Goal: Task Accomplishment & Management: Use online tool/utility

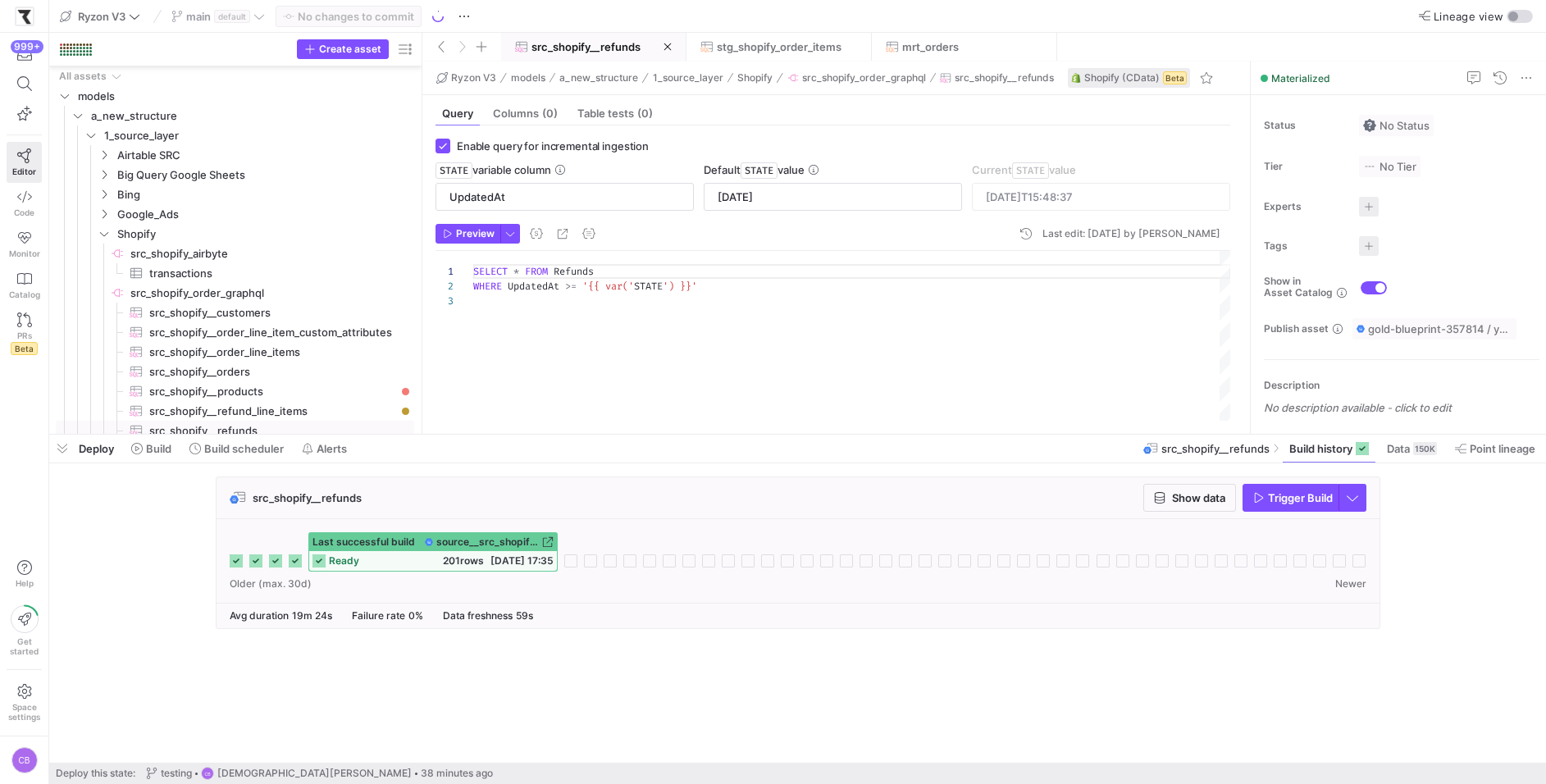
scroll to position [29, 0]
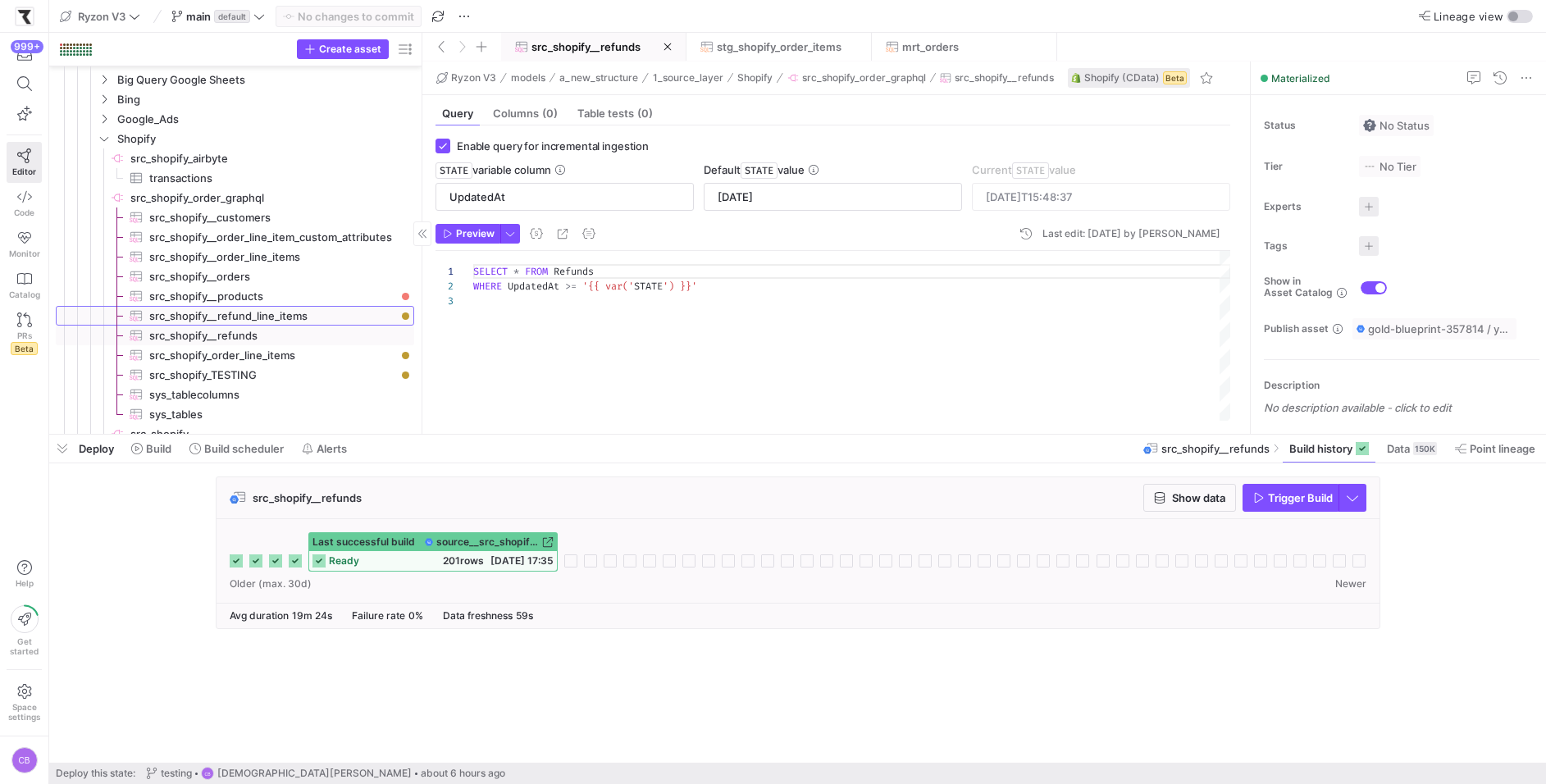
click at [332, 317] on span "src_shopify__refund_line_items​​​​​​​​​" at bounding box center [272, 316] width 246 height 19
checkbox input "false"
type textarea "SELECT * FROM RefundLineItems LIMIT 10000"
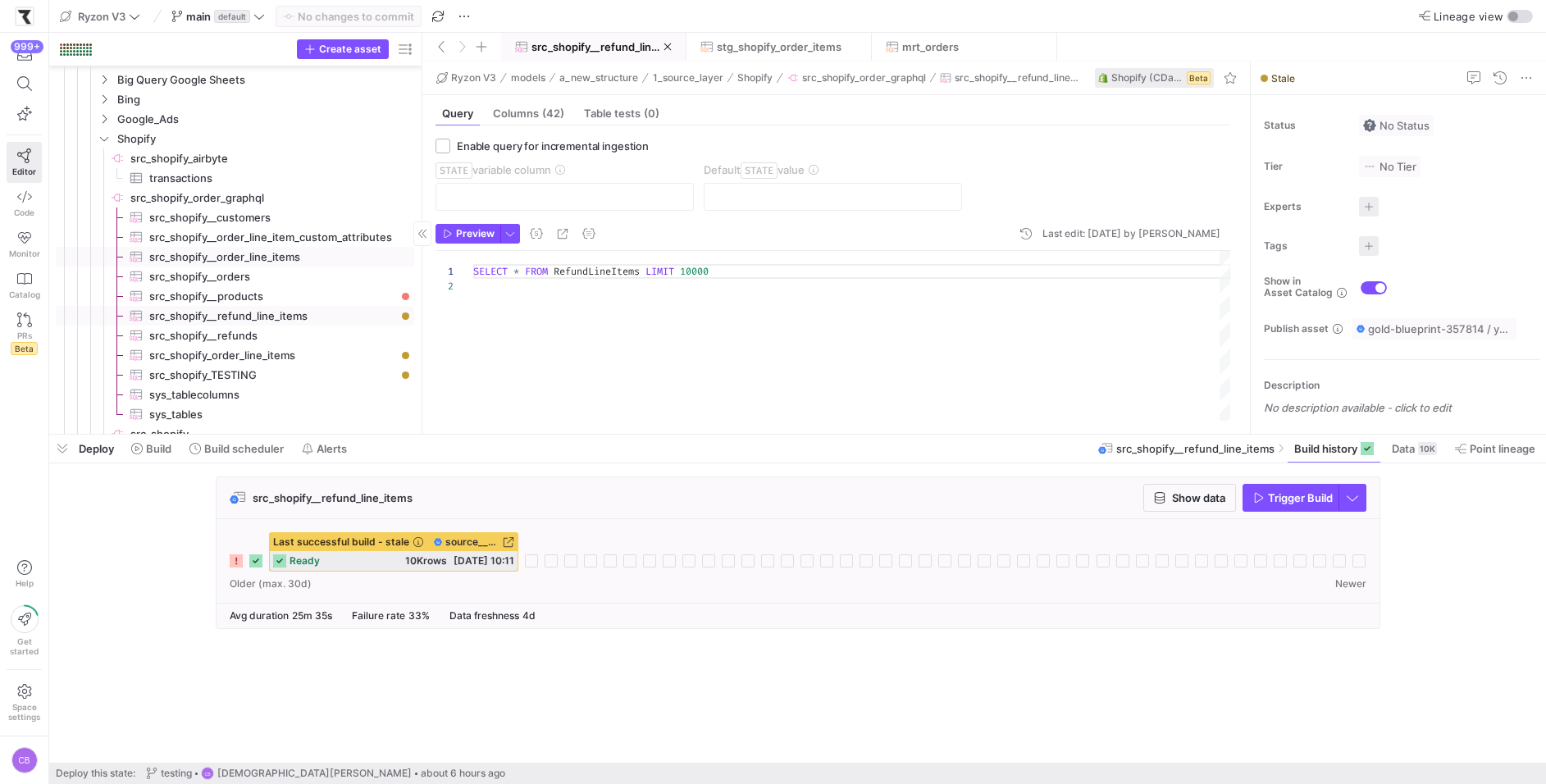
click at [294, 258] on span "src_shopify__order_line_items​​​​​​​​​" at bounding box center [272, 257] width 246 height 19
checkbox input "true"
type input "OrderUpdatedAt"
type input "[DATE]"
type textarea "SELECT * FROM OrderLineItems WHERE OrderUpdatedAt >= '{{ var('STATE') }}'"
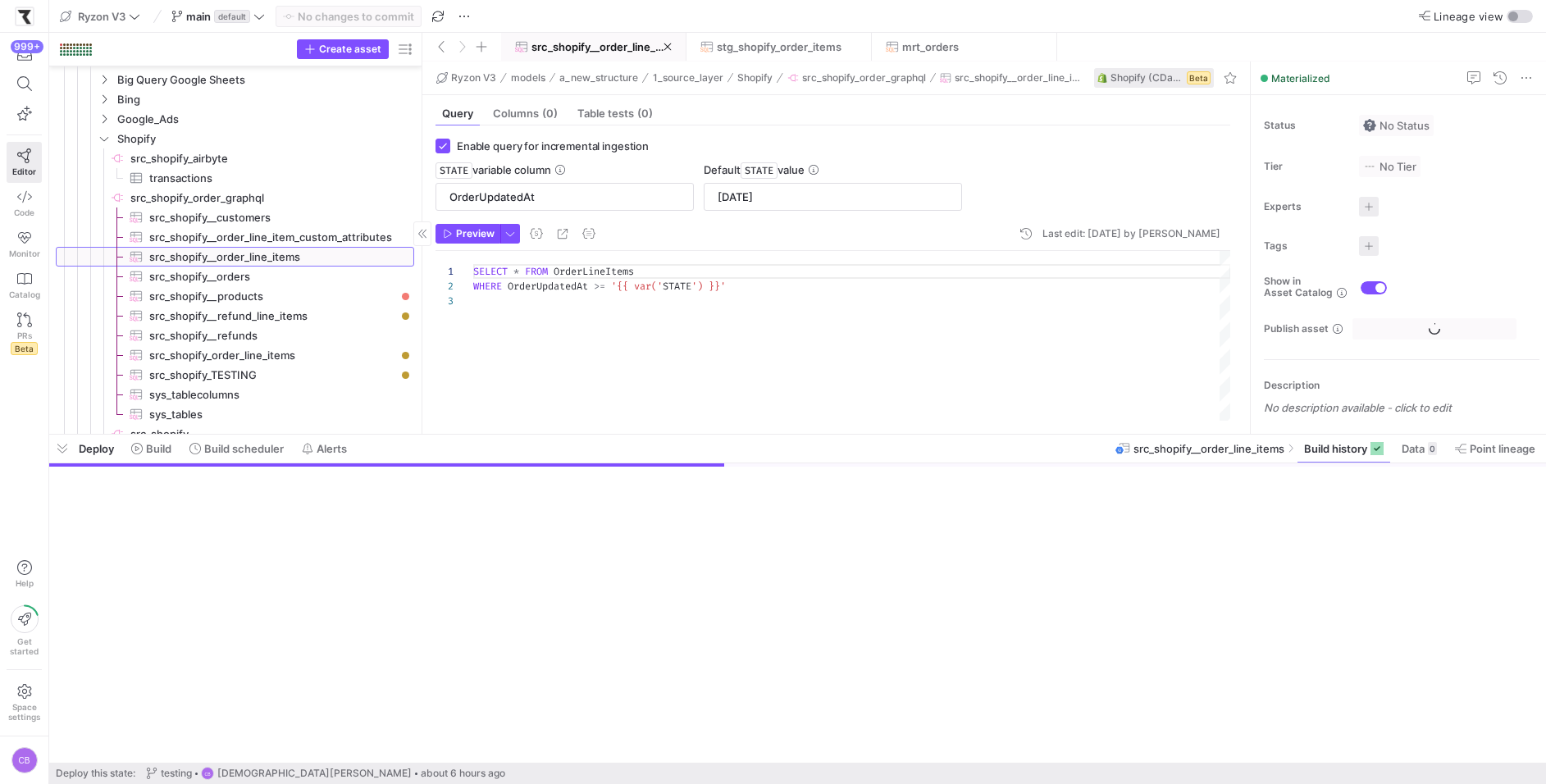
scroll to position [29, 0]
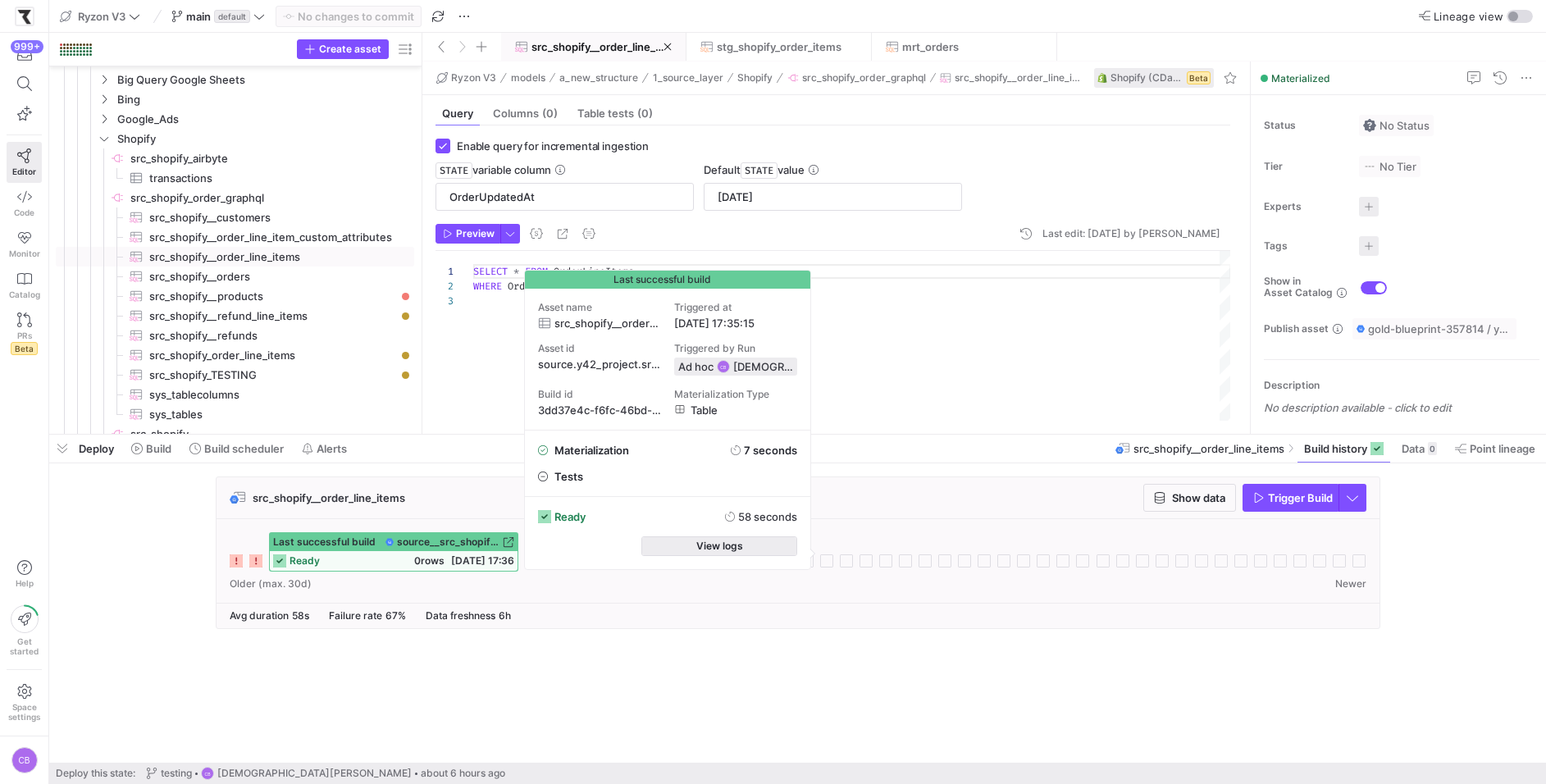
click at [743, 548] on span "button" at bounding box center [719, 546] width 155 height 18
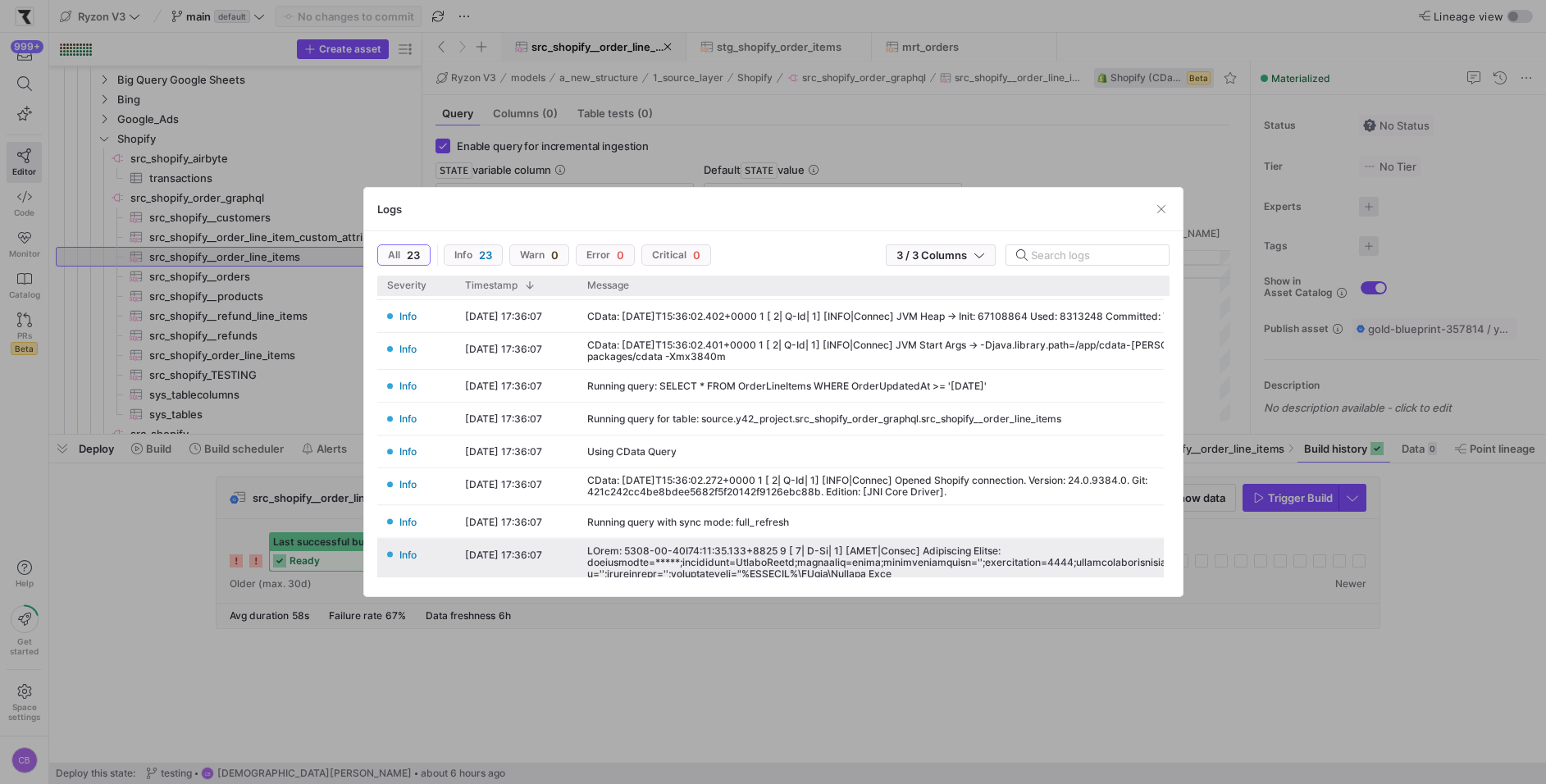
scroll to position [483, 0]
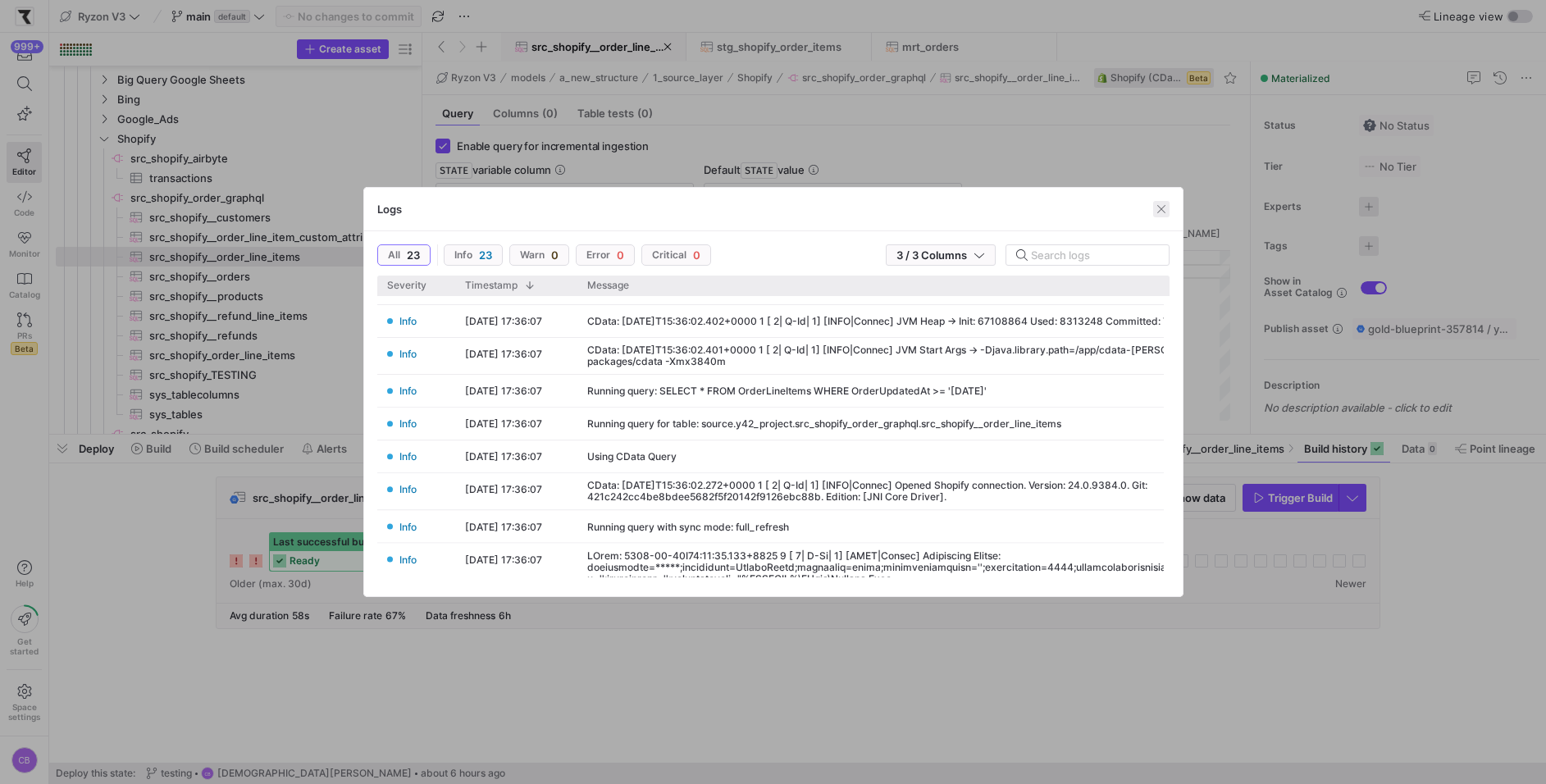
click at [1161, 210] on span "button" at bounding box center [1161, 208] width 17 height 16
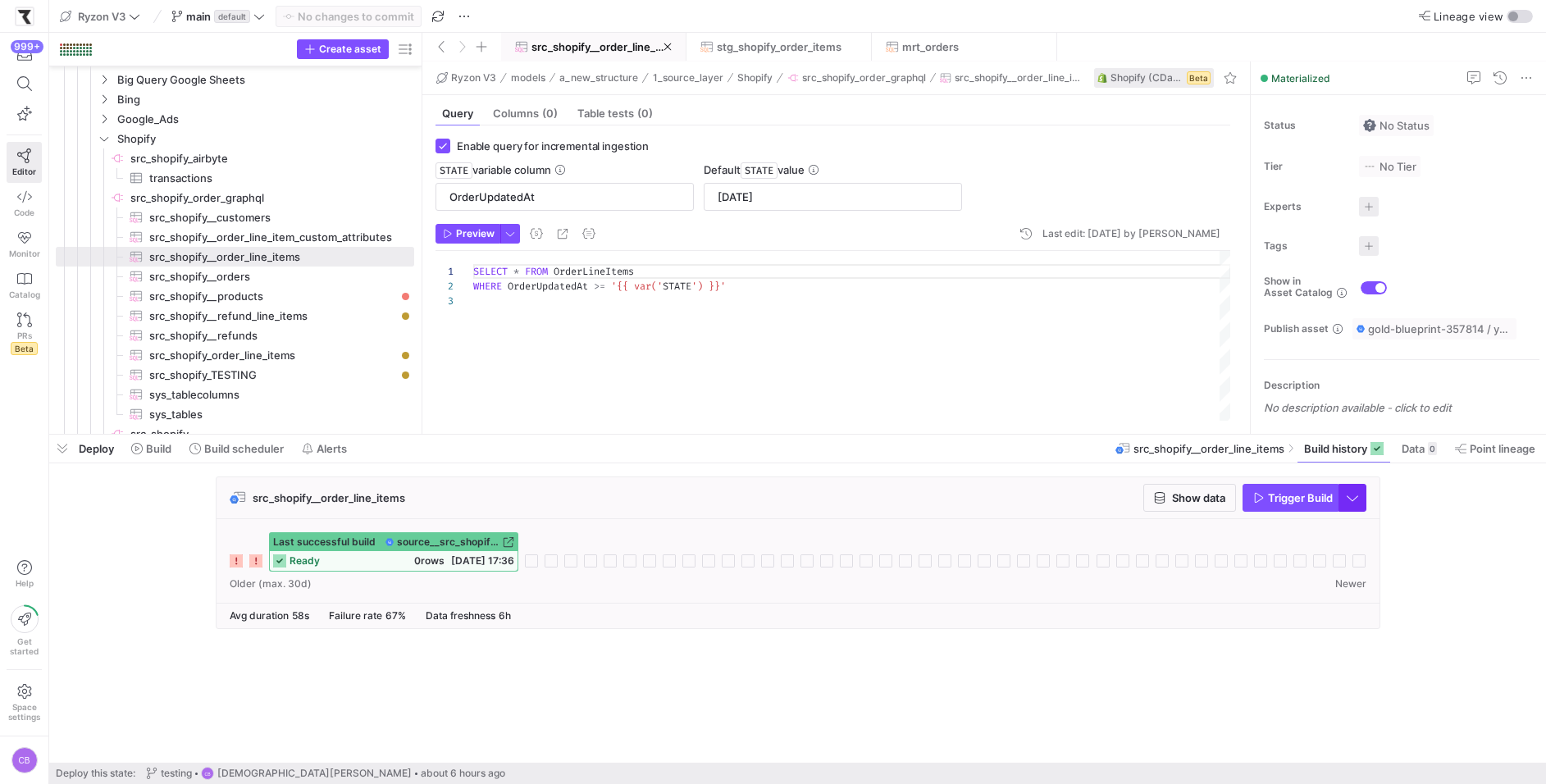
click at [1356, 501] on span "button" at bounding box center [1352, 497] width 26 height 26
click at [1273, 553] on span "Full Refresh Build" at bounding box center [1304, 551] width 103 height 13
click at [1280, 497] on span "Trigger Build" at bounding box center [1300, 497] width 65 height 13
click at [253, 279] on span "src_shopify__orders​​​​​​​​​" at bounding box center [272, 277] width 246 height 19
type input "UpdatedAt"
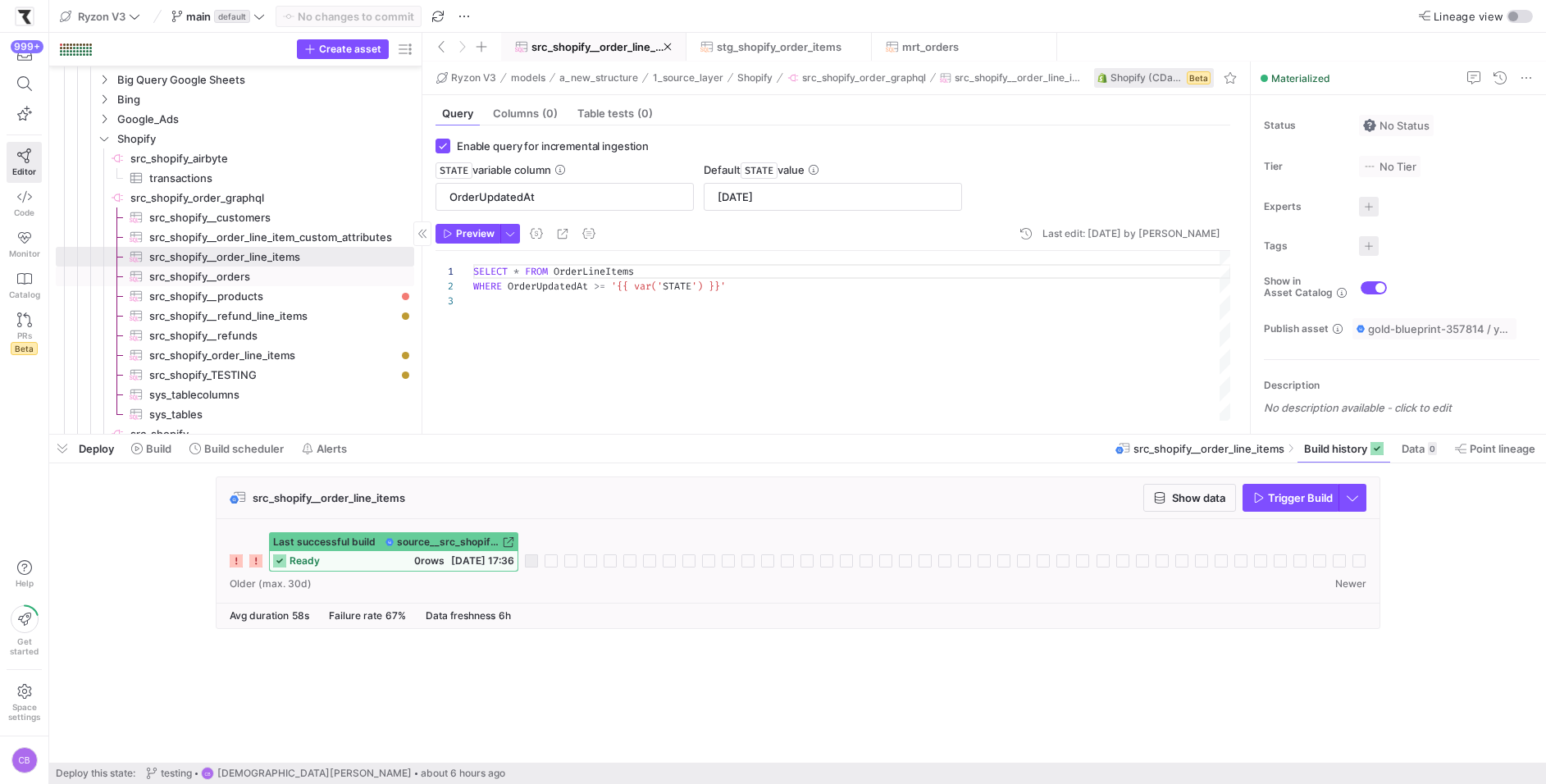
type input "[DATE]"
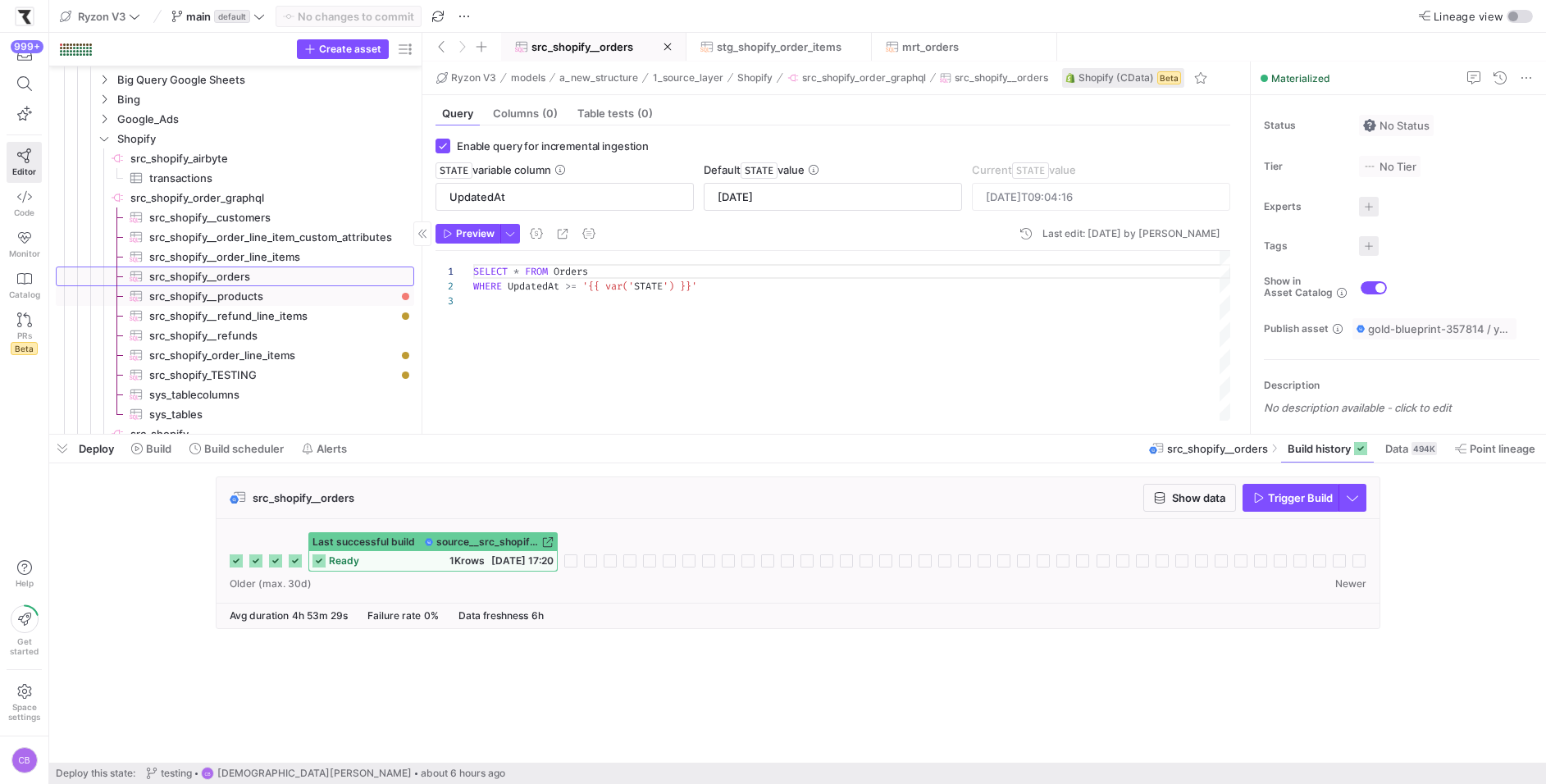
scroll to position [120, 0]
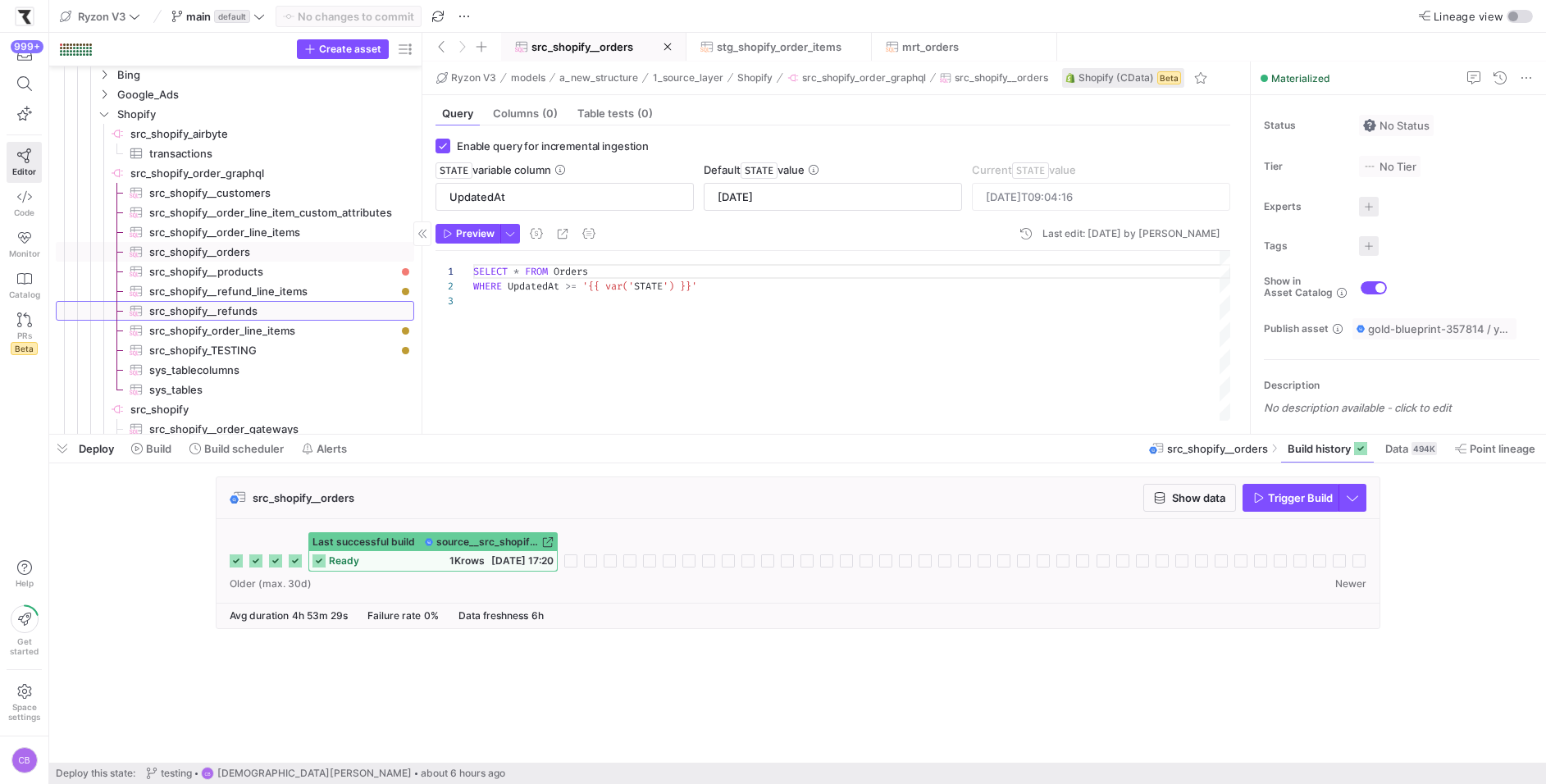
click at [261, 312] on span "src_shopify__refunds​​​​​​​​​" at bounding box center [272, 312] width 246 height 19
type textarea "SELECT * FROM Refunds WHERE UpdatedAt >= '{{ var('STATE') }}'"
type input "[DATE]T15:48:37"
click at [291, 228] on span "src_shopify__order_line_items​​​​​​​​​" at bounding box center [272, 233] width 246 height 19
type input "OrderUpdatedAt"
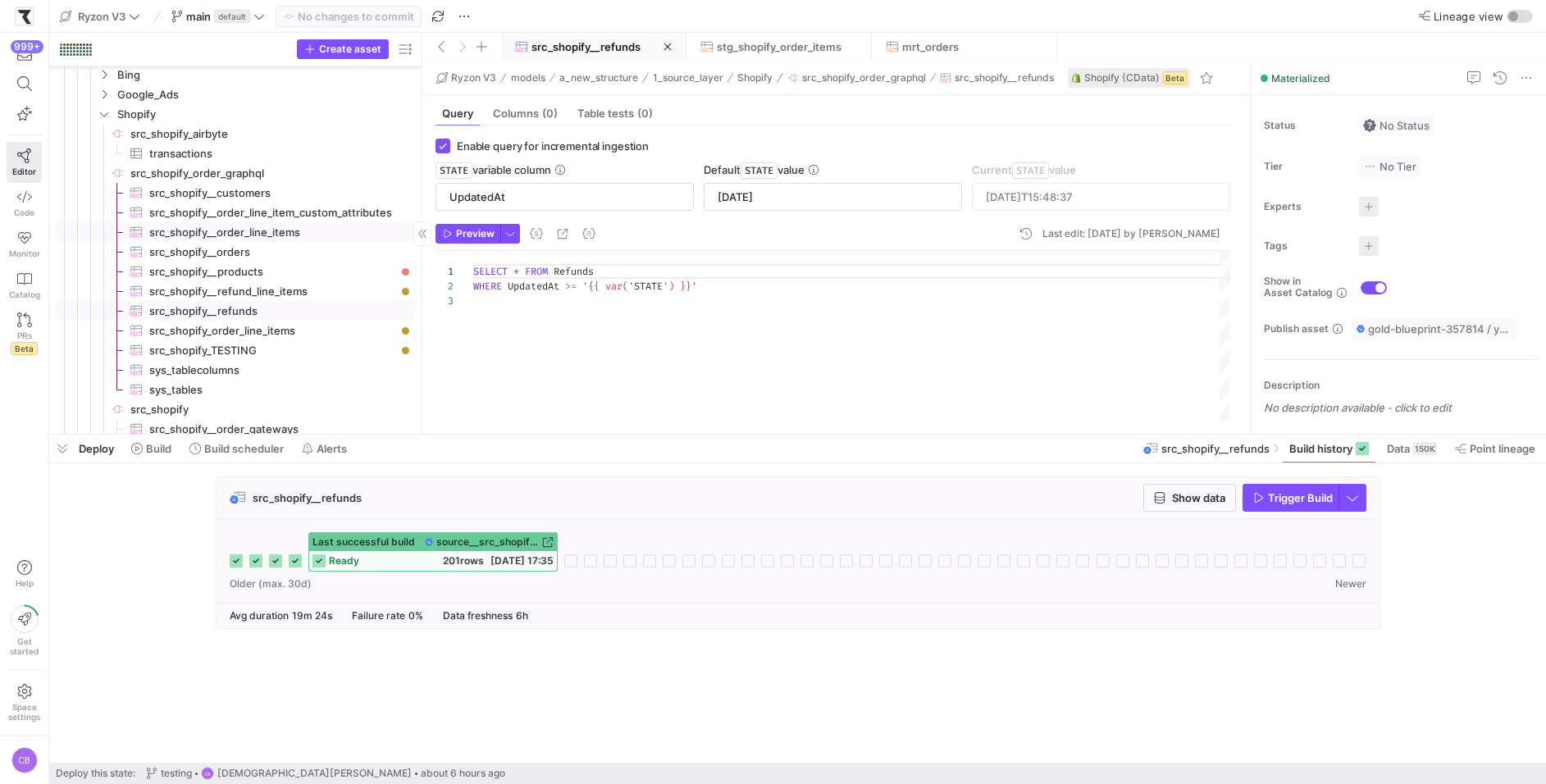
type input "[DATE]"
type textarea "SELECT * FROM OrderLineItems WHERE OrderUpdatedAt >= '{{ var('STATE') }}'"
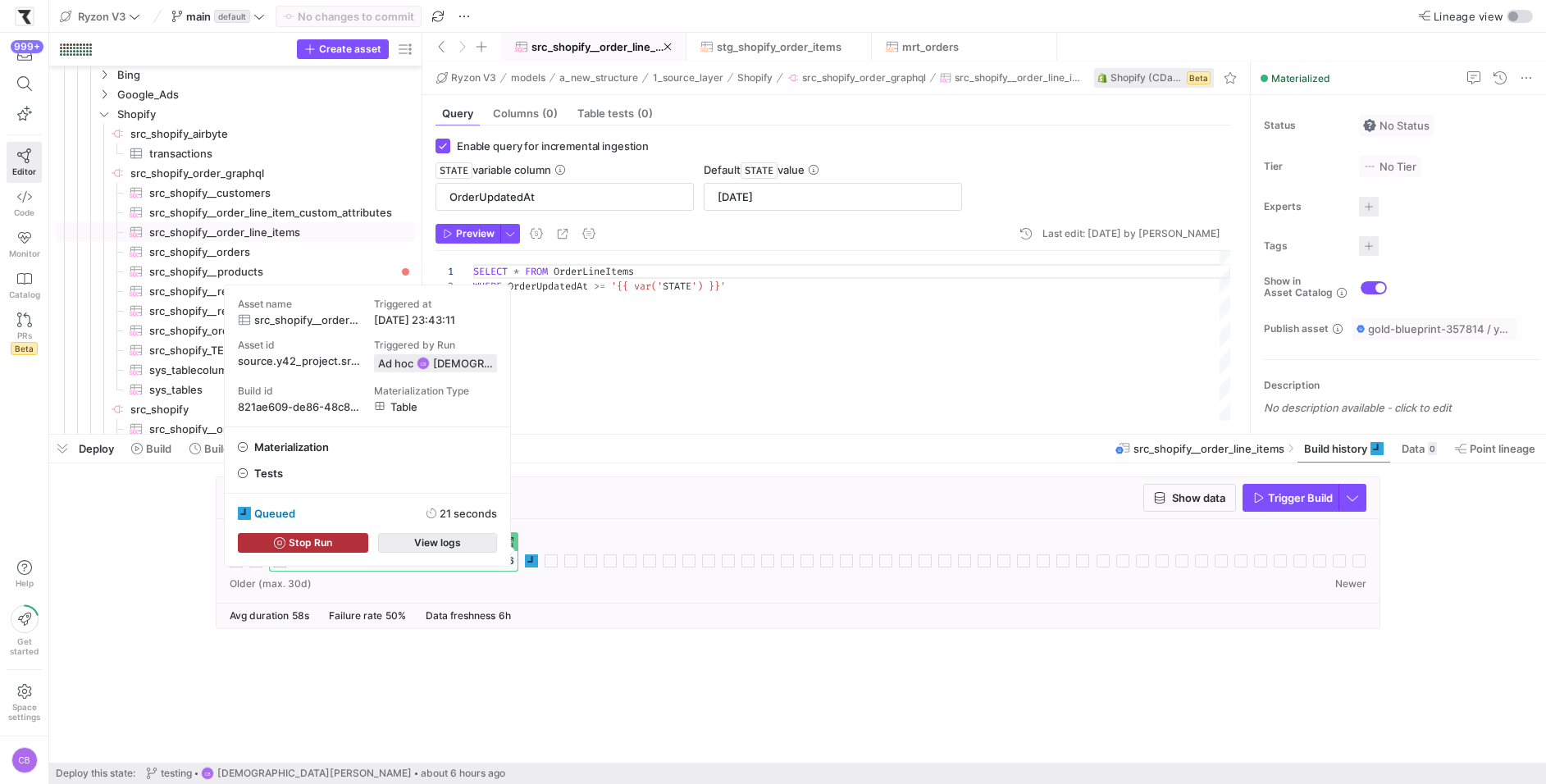
click at [469, 537] on span "button" at bounding box center [437, 543] width 117 height 18
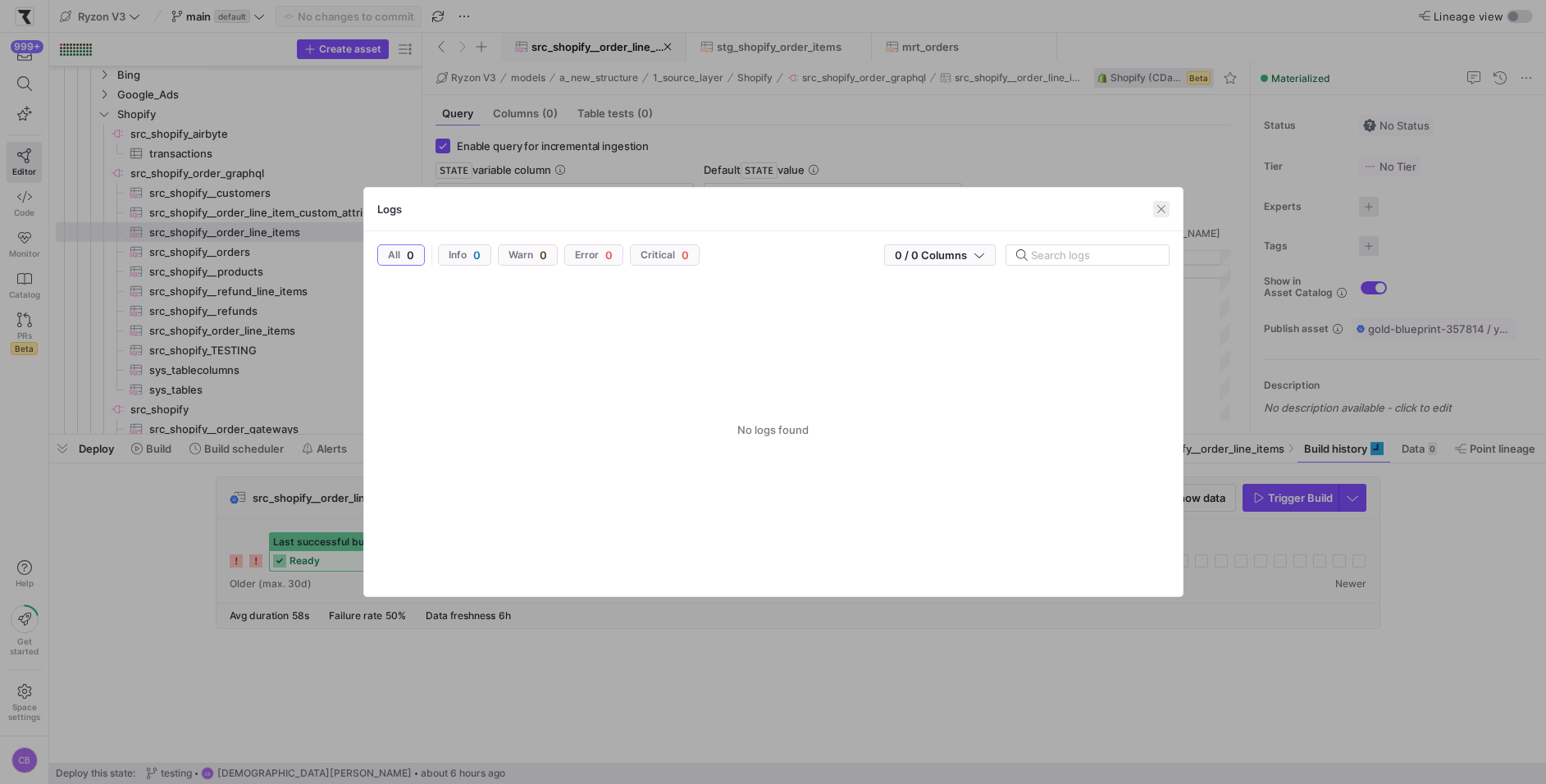
click at [1164, 215] on span "button" at bounding box center [1161, 208] width 17 height 16
